Goal: Task Accomplishment & Management: Use online tool/utility

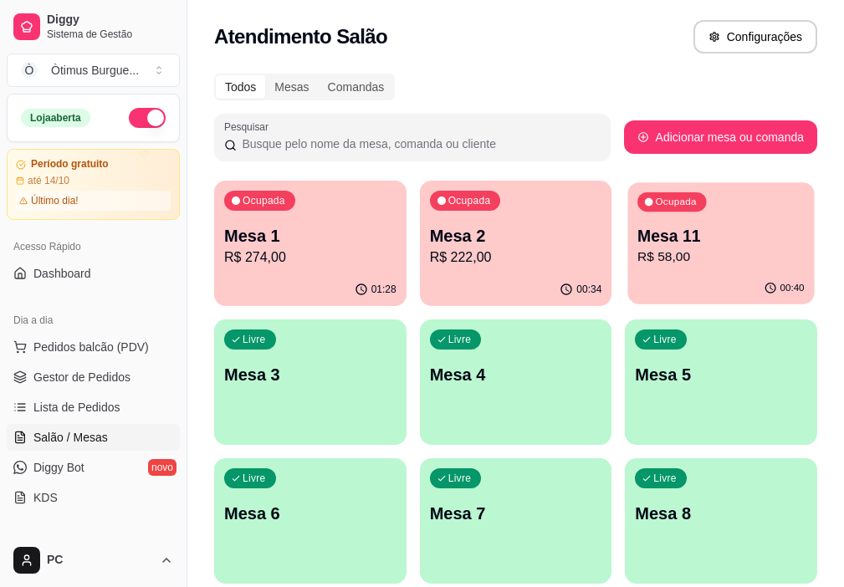
click at [637, 245] on p "Mesa 11" at bounding box center [720, 236] width 167 height 23
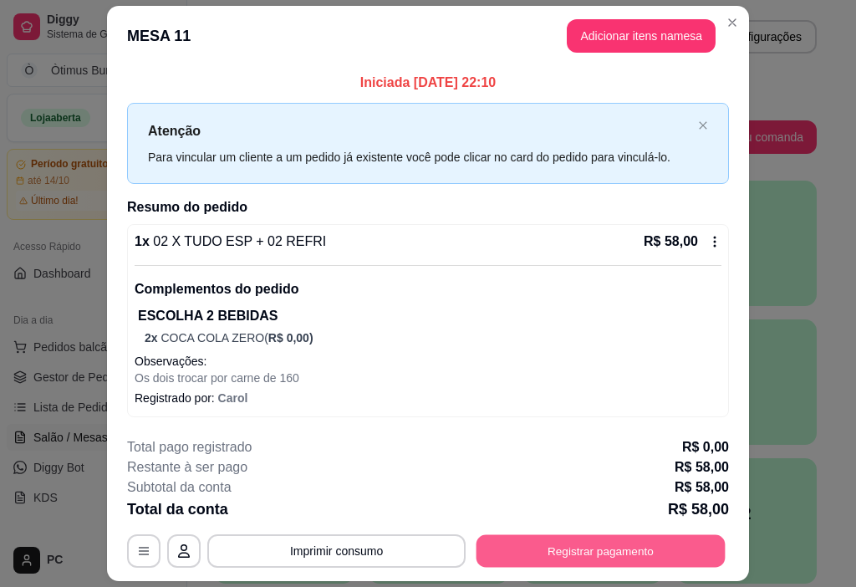
click at [590, 549] on button "Registrar pagamento" at bounding box center [601, 551] width 249 height 33
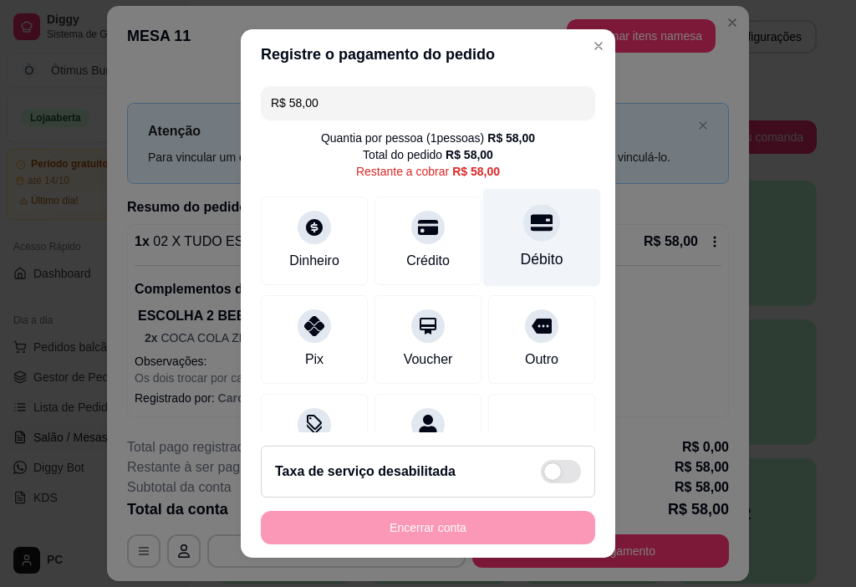
click at [499, 237] on div "Débito" at bounding box center [542, 238] width 118 height 98
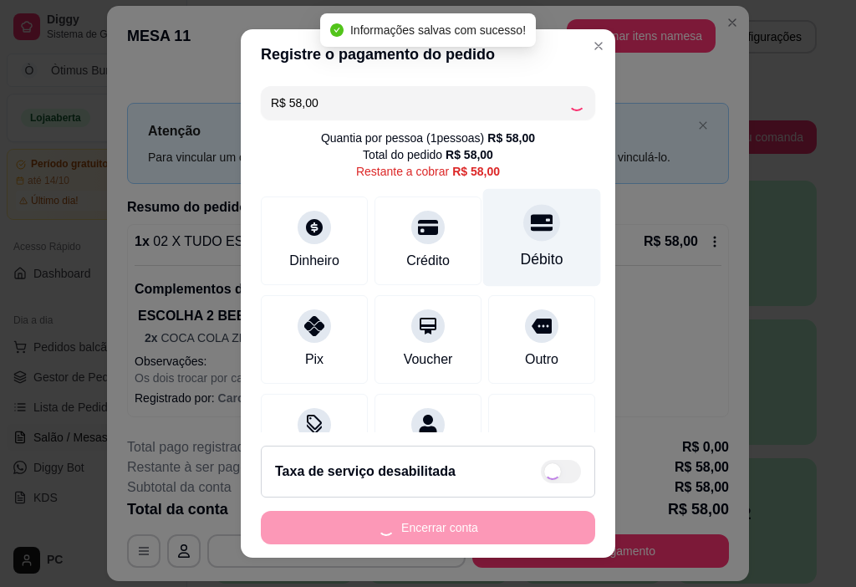
type input "R$ 0,00"
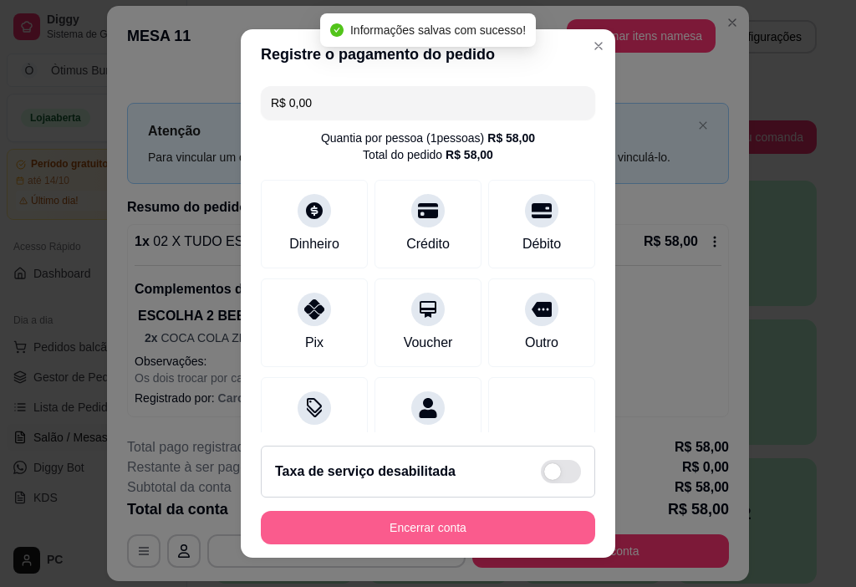
click at [431, 522] on button "Encerrar conta" at bounding box center [428, 527] width 334 height 33
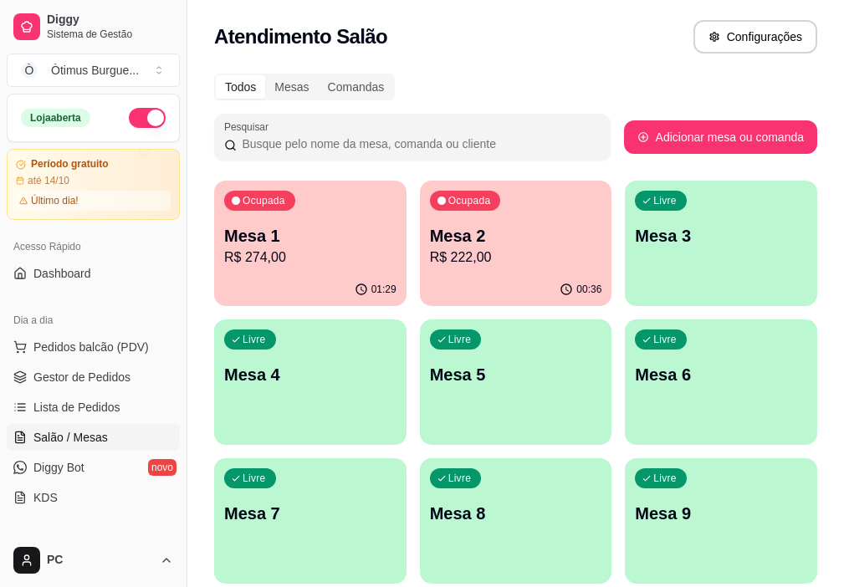
click at [249, 236] on p "Mesa 1" at bounding box center [310, 235] width 172 height 23
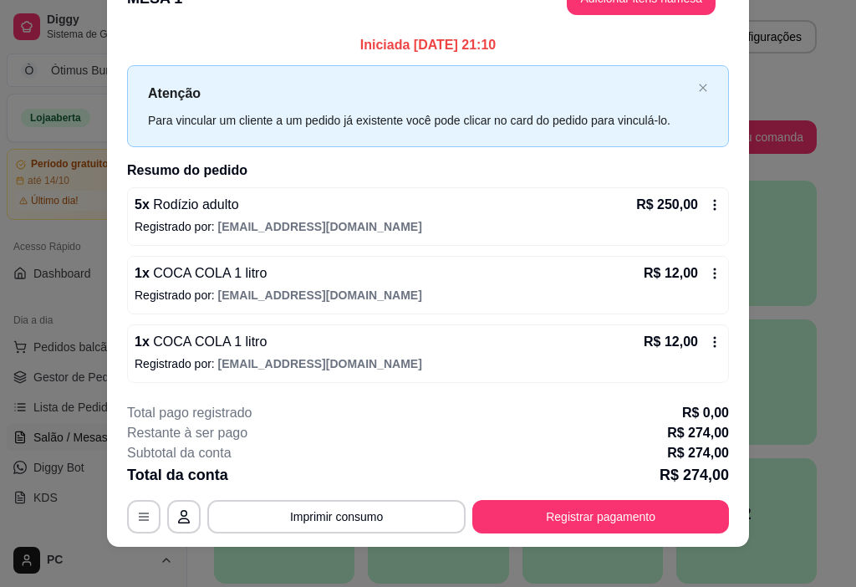
scroll to position [49, 0]
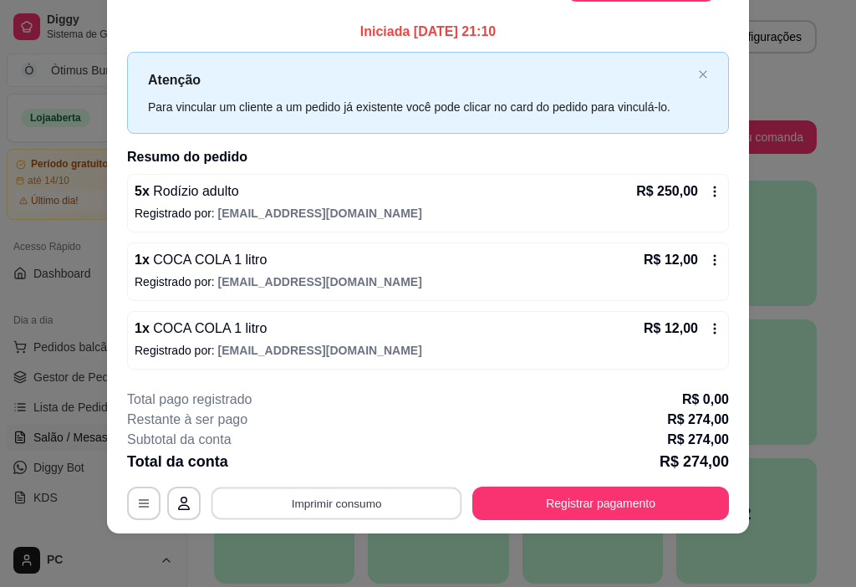
click at [307, 512] on button "Imprimir consumo" at bounding box center [337, 503] width 251 height 33
click at [311, 465] on button "IMPRESSORA" at bounding box center [335, 464] width 117 height 26
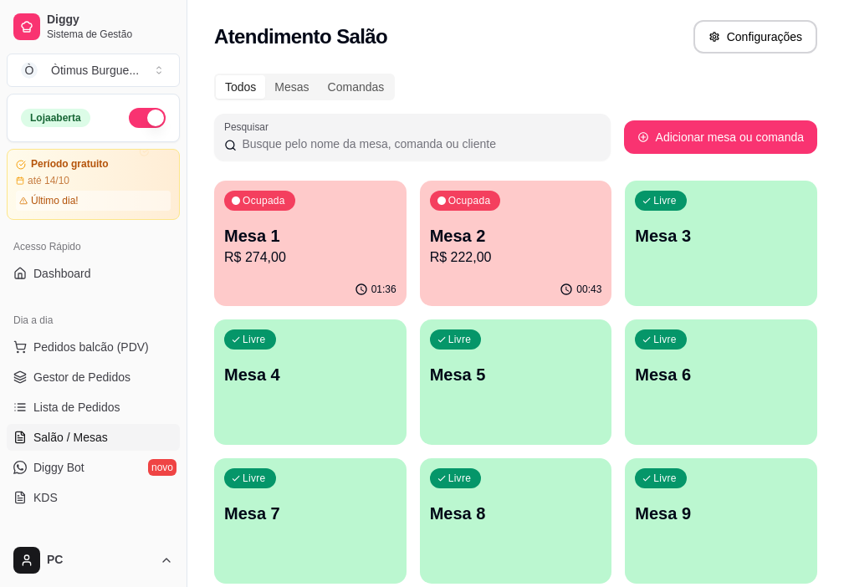
click at [430, 248] on p "R$ 222,00" at bounding box center [516, 257] width 172 height 20
click at [430, 250] on p "R$ 222,00" at bounding box center [516, 257] width 172 height 20
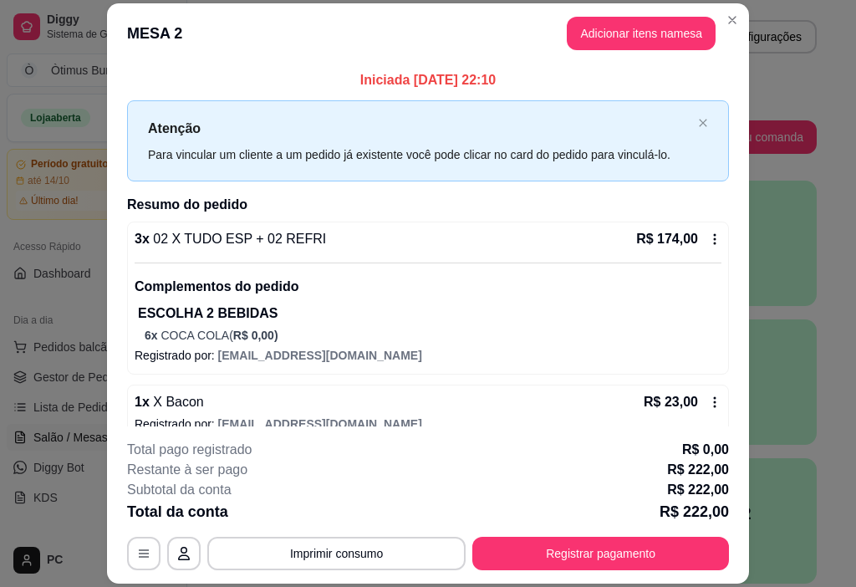
scroll to position [84, 0]
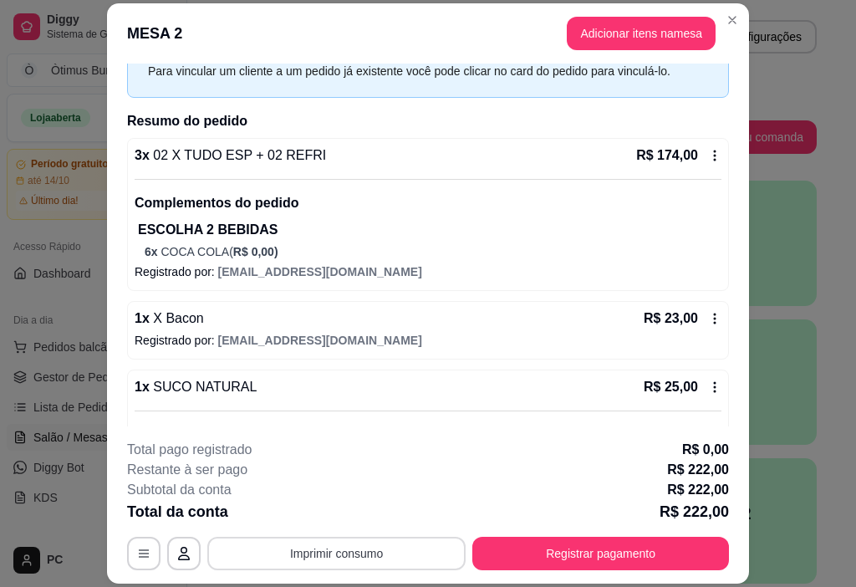
click at [318, 553] on button "Imprimir consumo" at bounding box center [336, 553] width 258 height 33
click at [315, 515] on button "IMPRESSORA" at bounding box center [335, 515] width 121 height 27
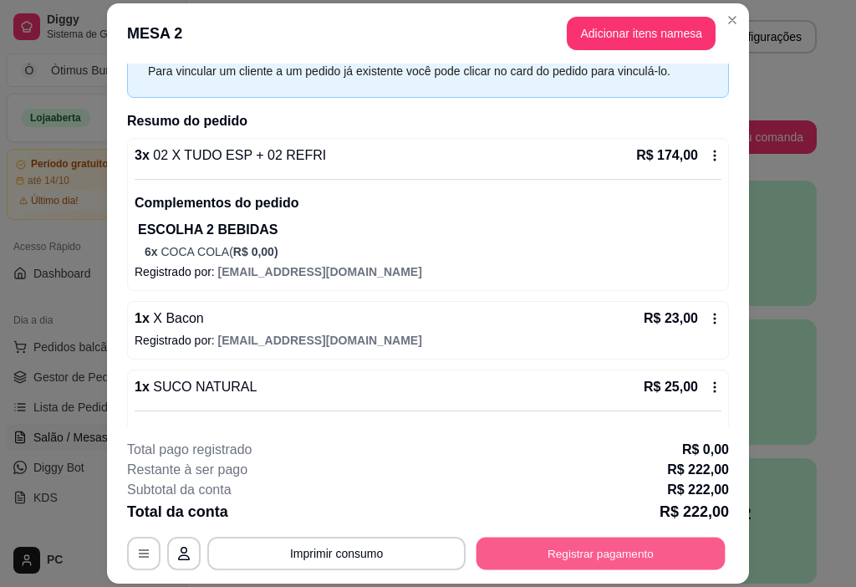
click at [602, 547] on button "Registrar pagamento" at bounding box center [601, 554] width 249 height 33
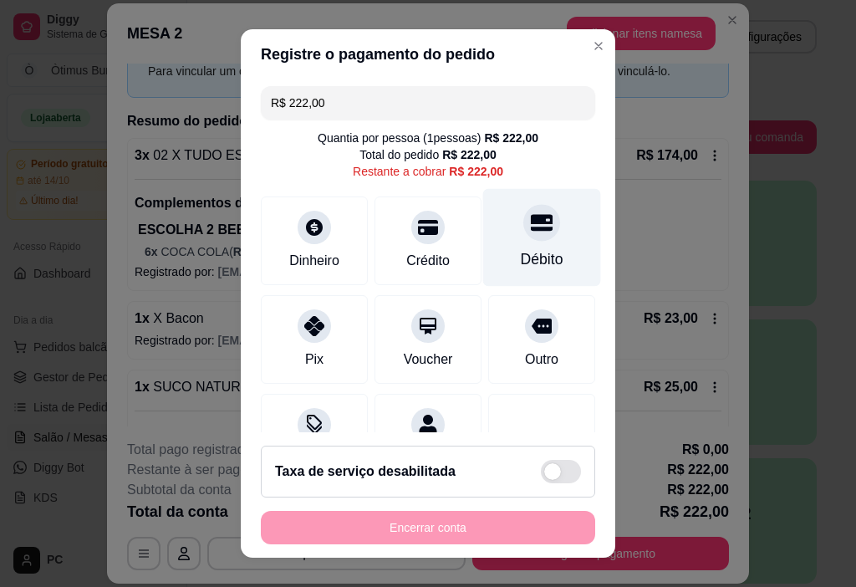
click at [487, 247] on div "Débito" at bounding box center [542, 238] width 118 height 98
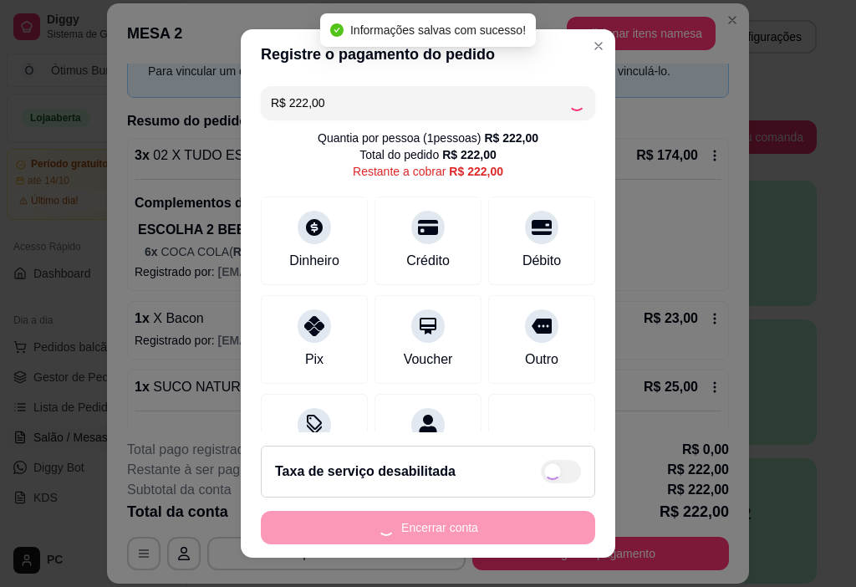
type input "R$ 0,00"
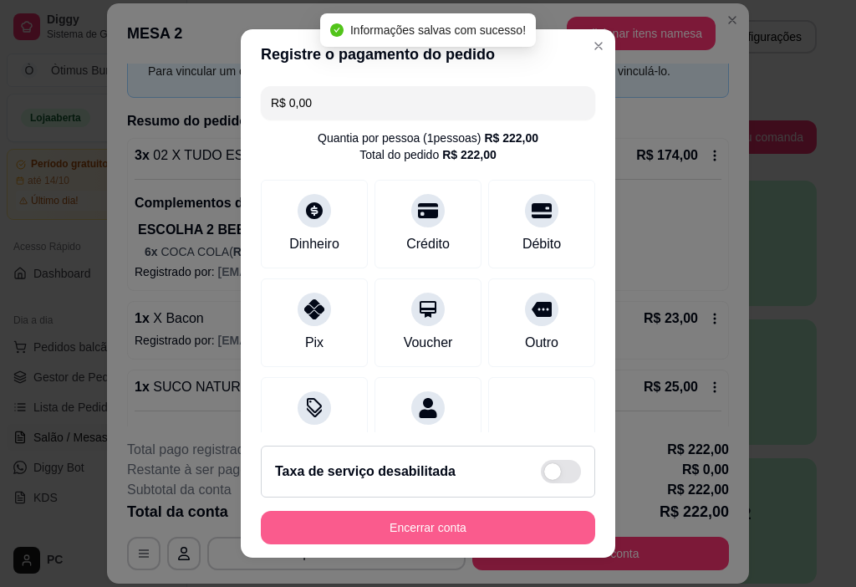
click at [434, 533] on button "Encerrar conta" at bounding box center [428, 527] width 334 height 33
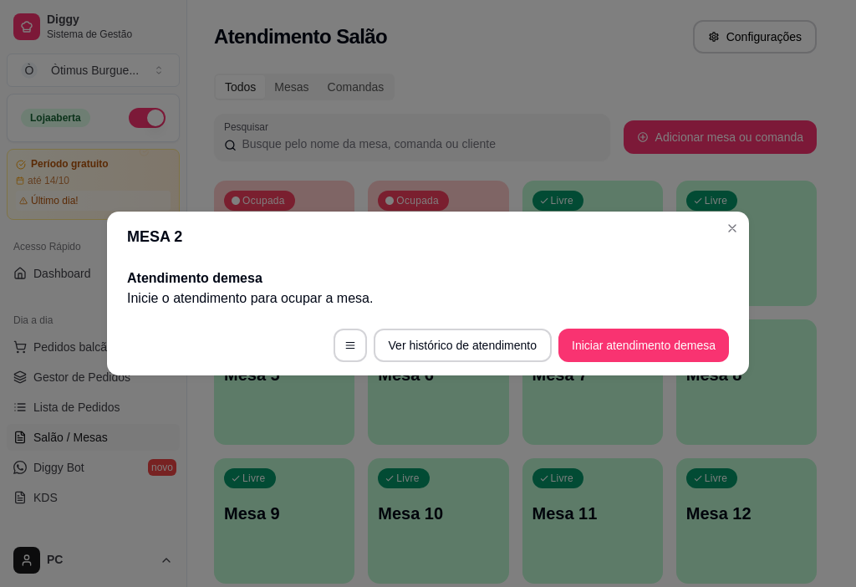
scroll to position [0, 0]
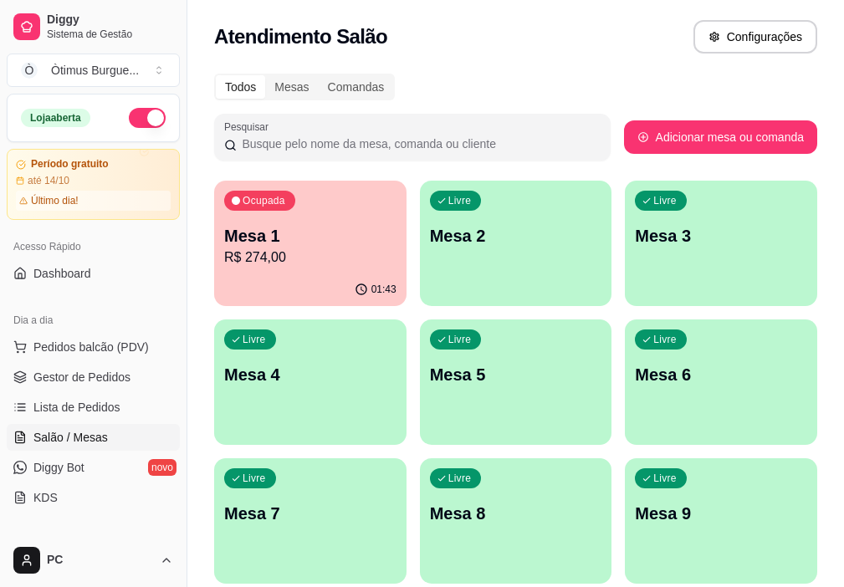
click at [306, 251] on p "R$ 274,00" at bounding box center [310, 257] width 172 height 20
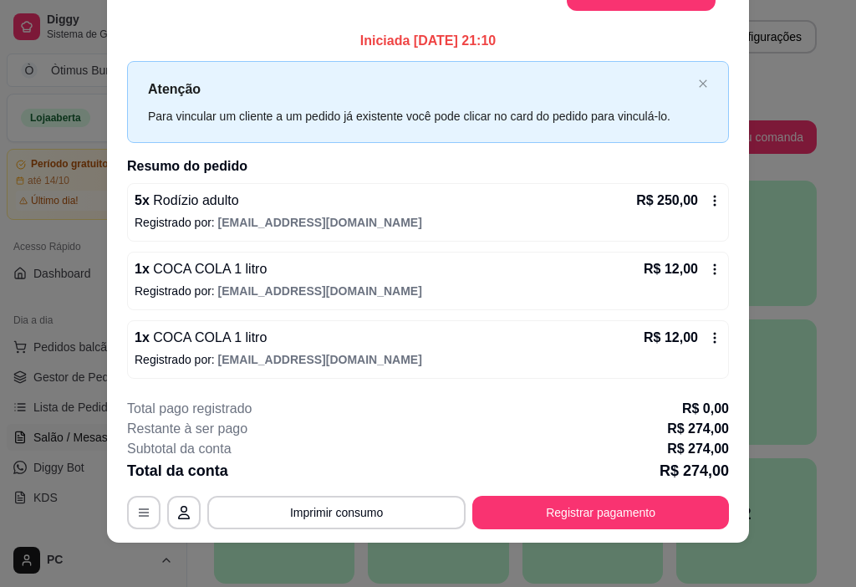
scroll to position [49, 0]
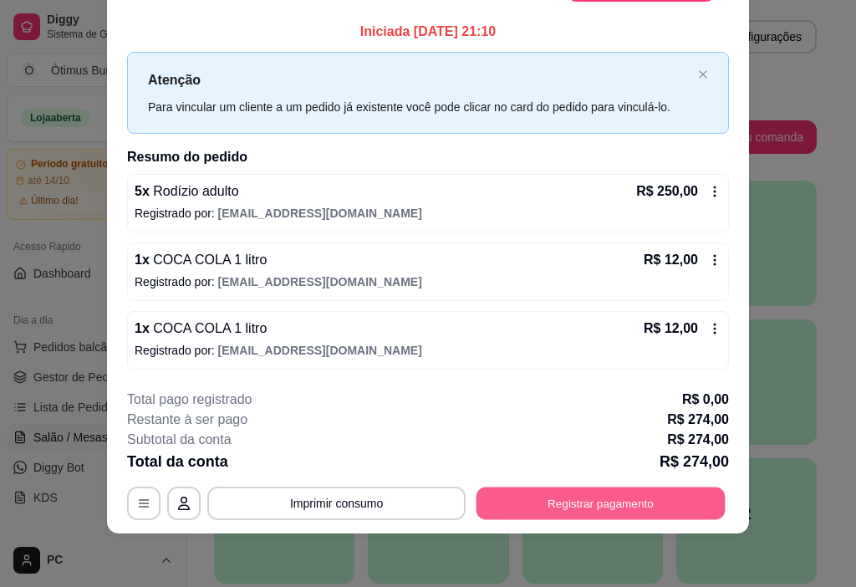
click at [542, 510] on button "Registrar pagamento" at bounding box center [601, 503] width 249 height 33
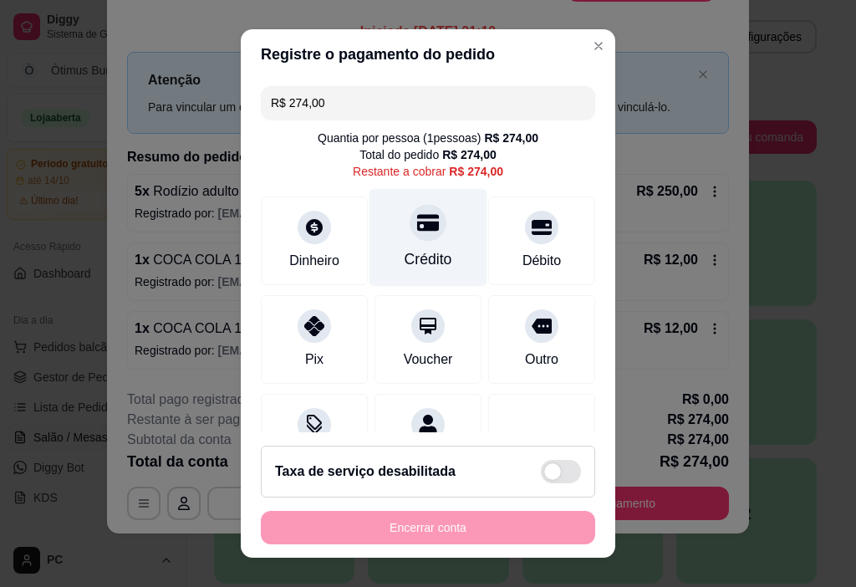
click at [393, 238] on div "Crédito" at bounding box center [429, 238] width 118 height 98
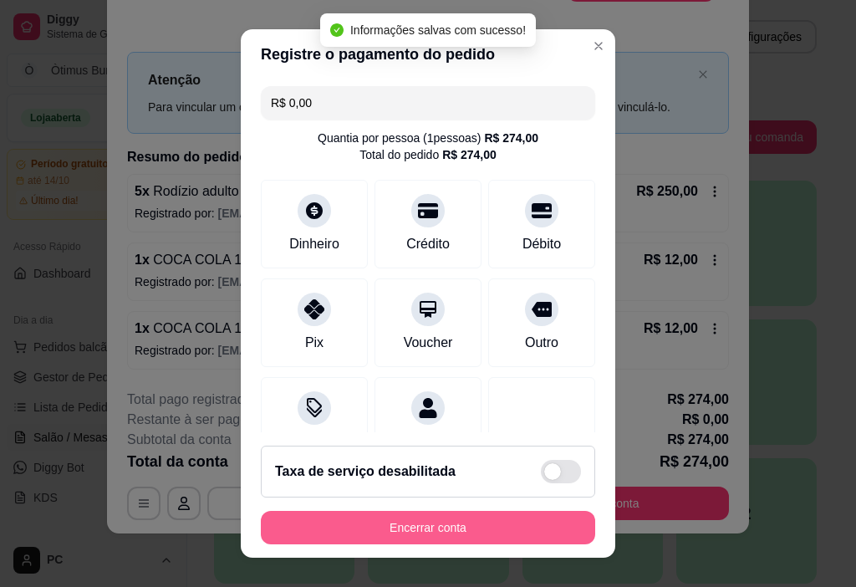
type input "R$ 0,00"
click at [436, 534] on button "Encerrar conta" at bounding box center [428, 528] width 324 height 33
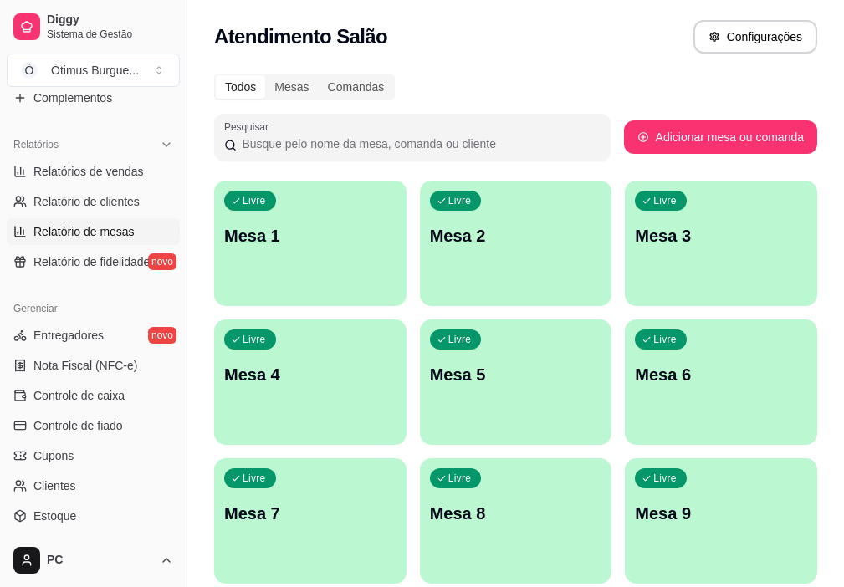
scroll to position [472, 0]
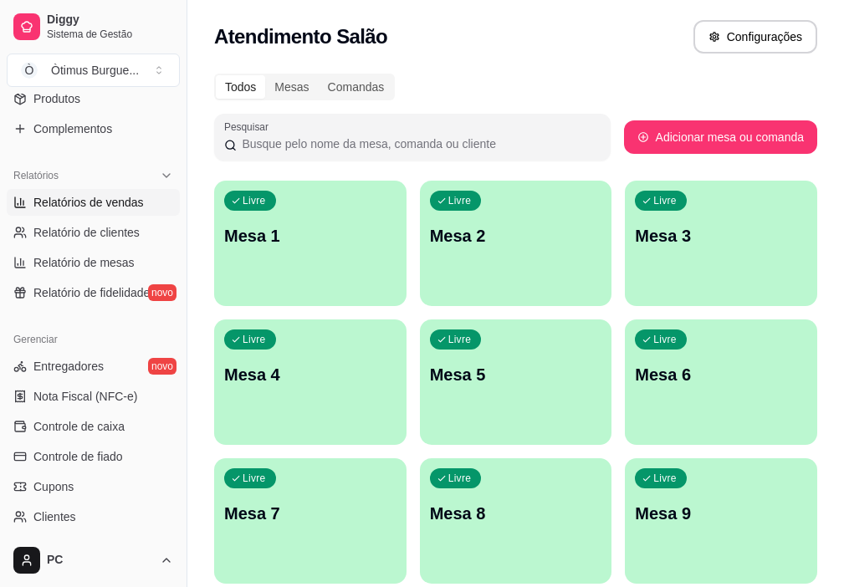
click at [83, 207] on span "Relatórios de vendas" at bounding box center [88, 202] width 110 height 17
select select "ALL"
select select "0"
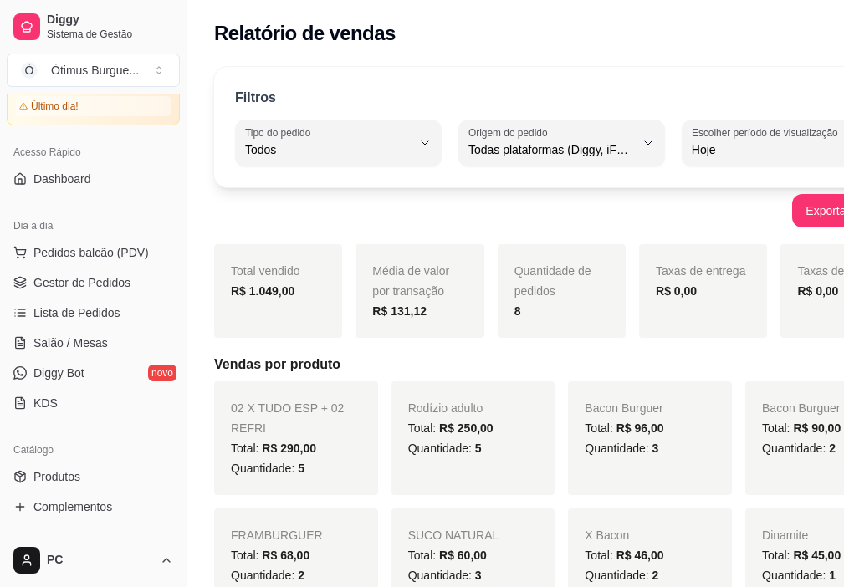
scroll to position [54, 0]
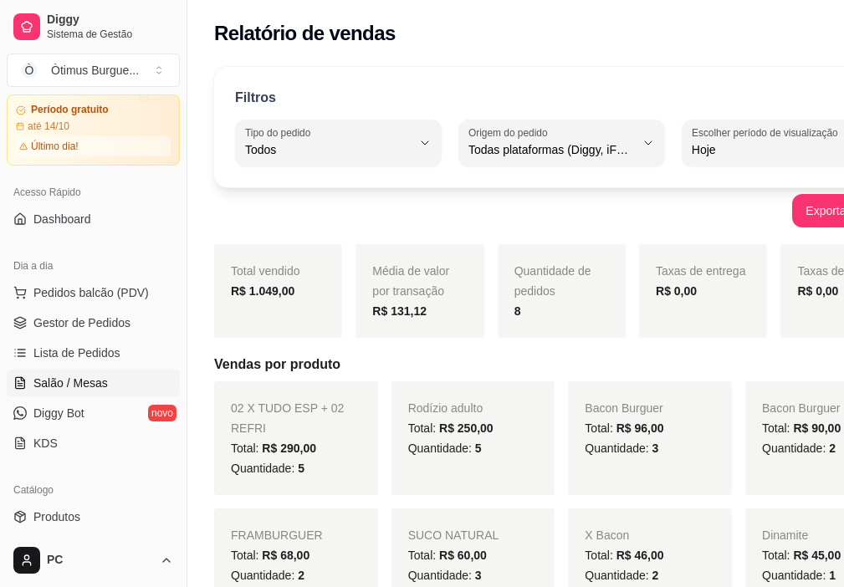
click at [79, 379] on span "Salão / Mesas" at bounding box center [70, 383] width 74 height 17
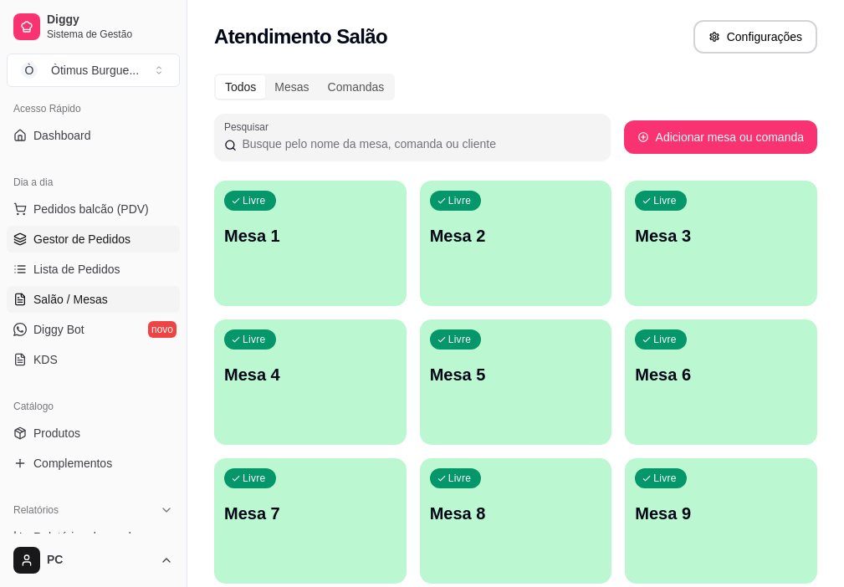
scroll to position [222, 0]
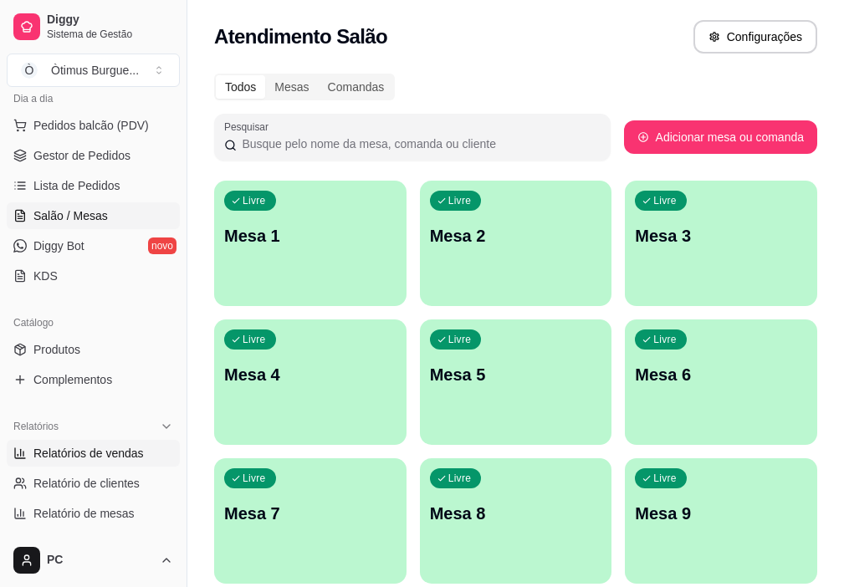
click at [131, 461] on span "Relatórios de vendas" at bounding box center [88, 453] width 110 height 17
select select "ALL"
select select "0"
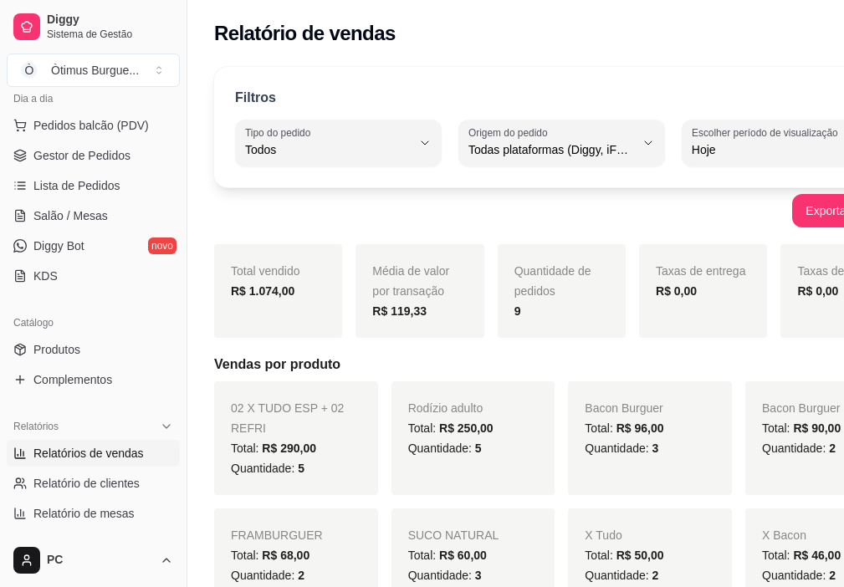
click at [834, 1] on div "Relatório de vendas" at bounding box center [561, 28] width 748 height 57
